Goal: Task Accomplishment & Management: Use online tool/utility

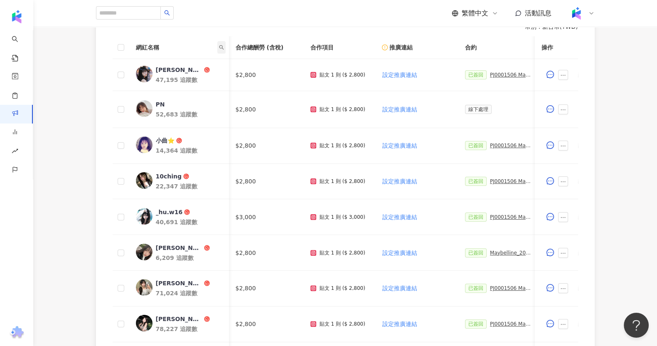
scroll to position [0, 367]
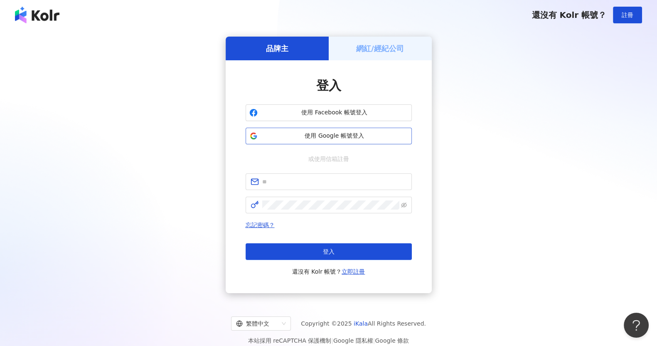
click at [385, 135] on span "使用 Google 帳號登入" at bounding box center [334, 136] width 147 height 8
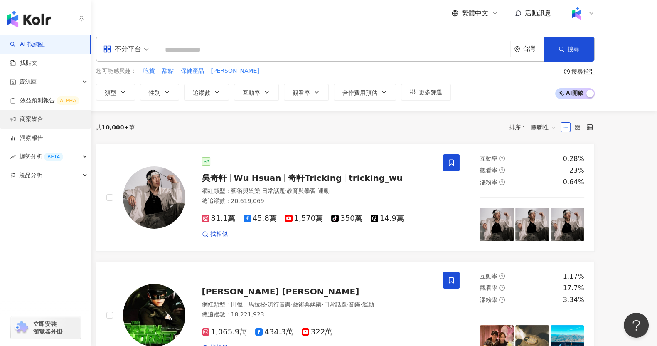
click at [20, 123] on link "商案媒合" at bounding box center [26, 119] width 33 height 8
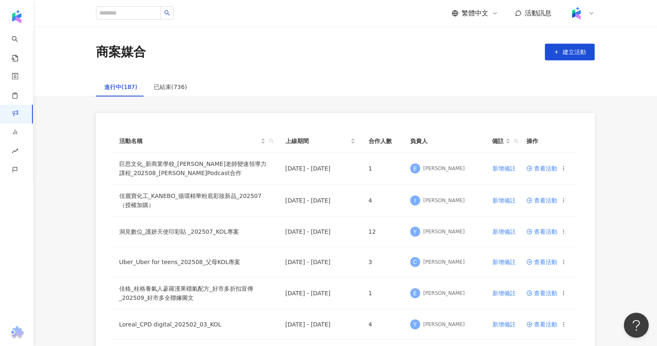
click at [278, 37] on div "商案媒合 建立活動" at bounding box center [345, 52] width 624 height 51
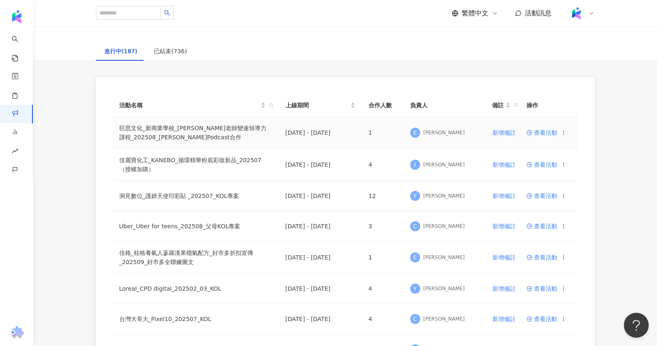
scroll to position [52, 0]
